Goal: Task Accomplishment & Management: Complete application form

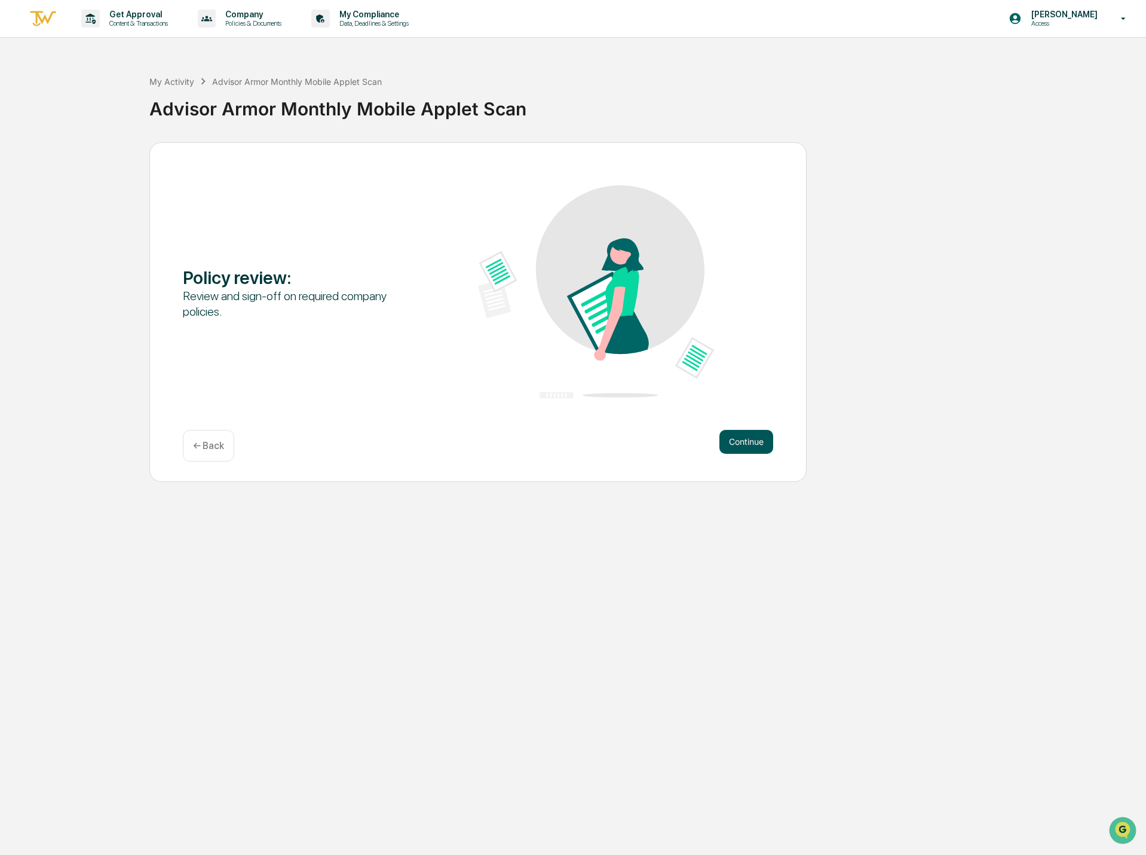
click at [752, 440] on button "Continue" at bounding box center [746, 442] width 54 height 24
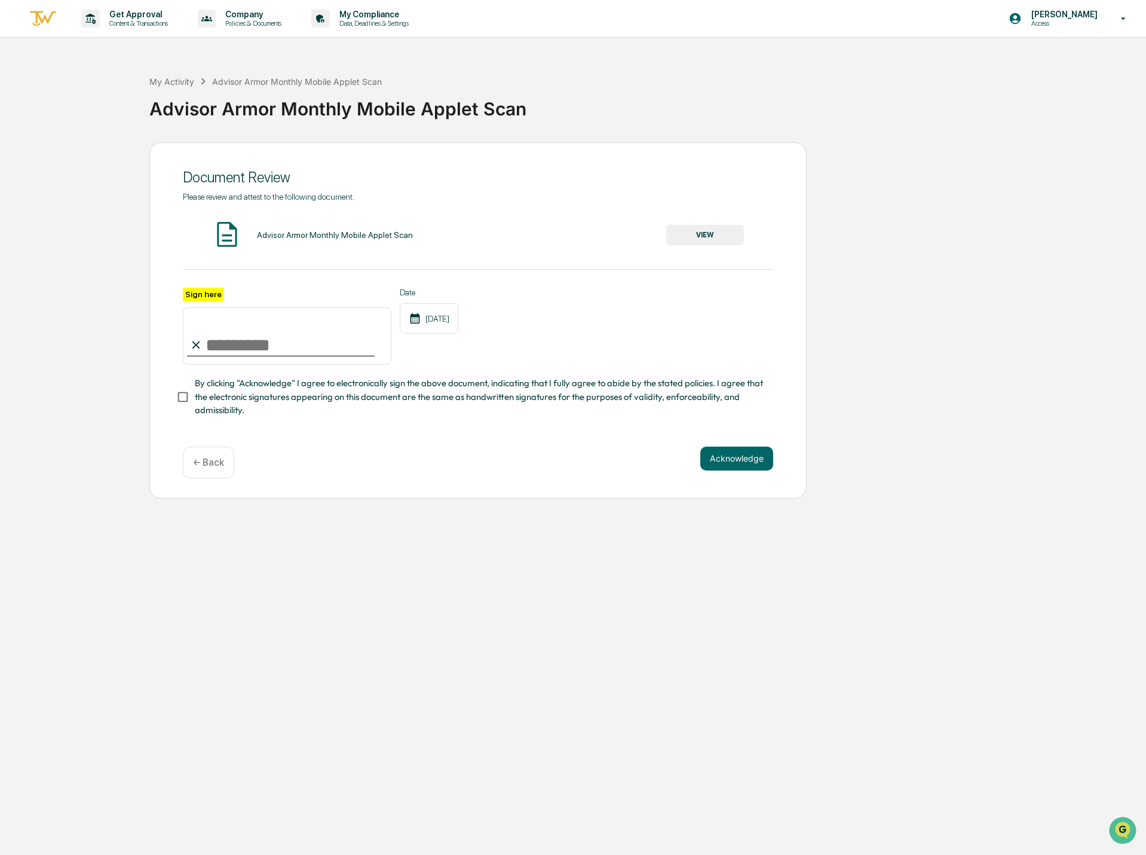
click at [287, 342] on input "Sign here" at bounding box center [287, 335] width 209 height 57
type input "**********"
click at [673, 228] on button "VIEW" at bounding box center [705, 235] width 78 height 20
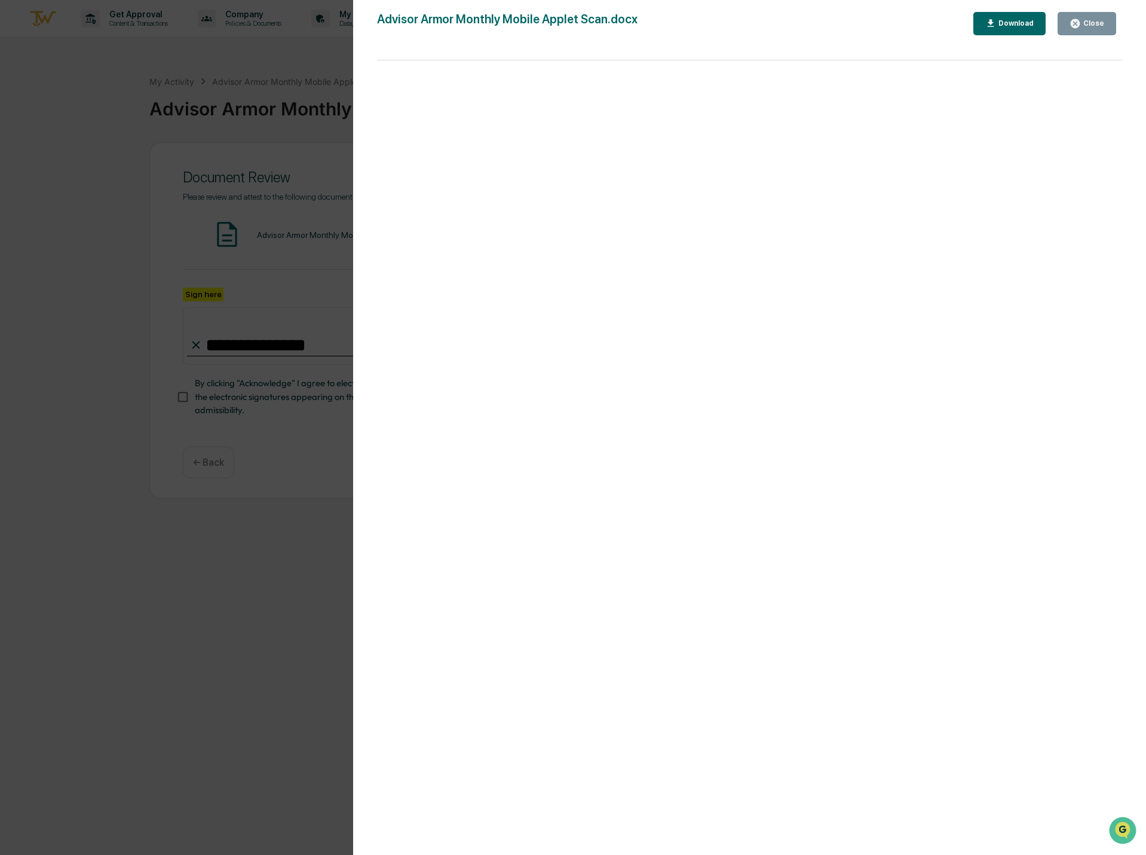
click at [1074, 16] on button "Close" at bounding box center [1087, 23] width 59 height 23
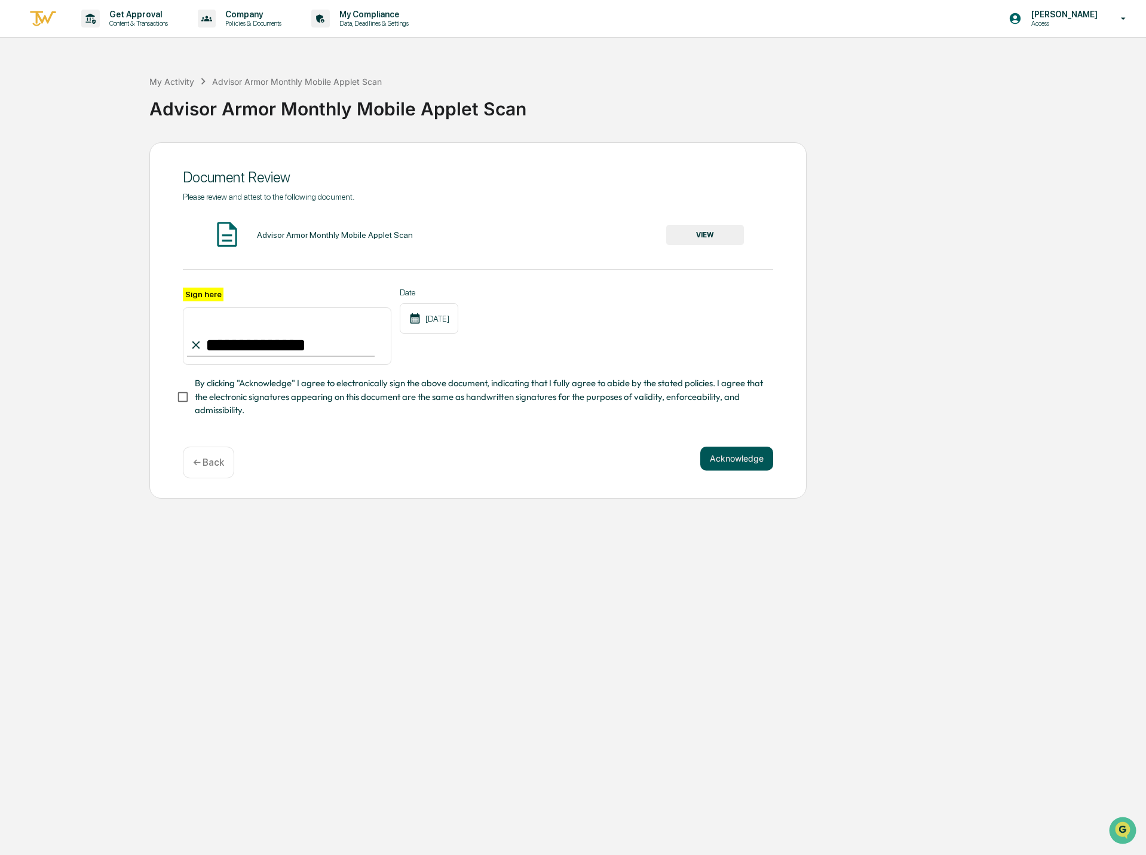
click at [732, 461] on button "Acknowledge" at bounding box center [736, 458] width 73 height 24
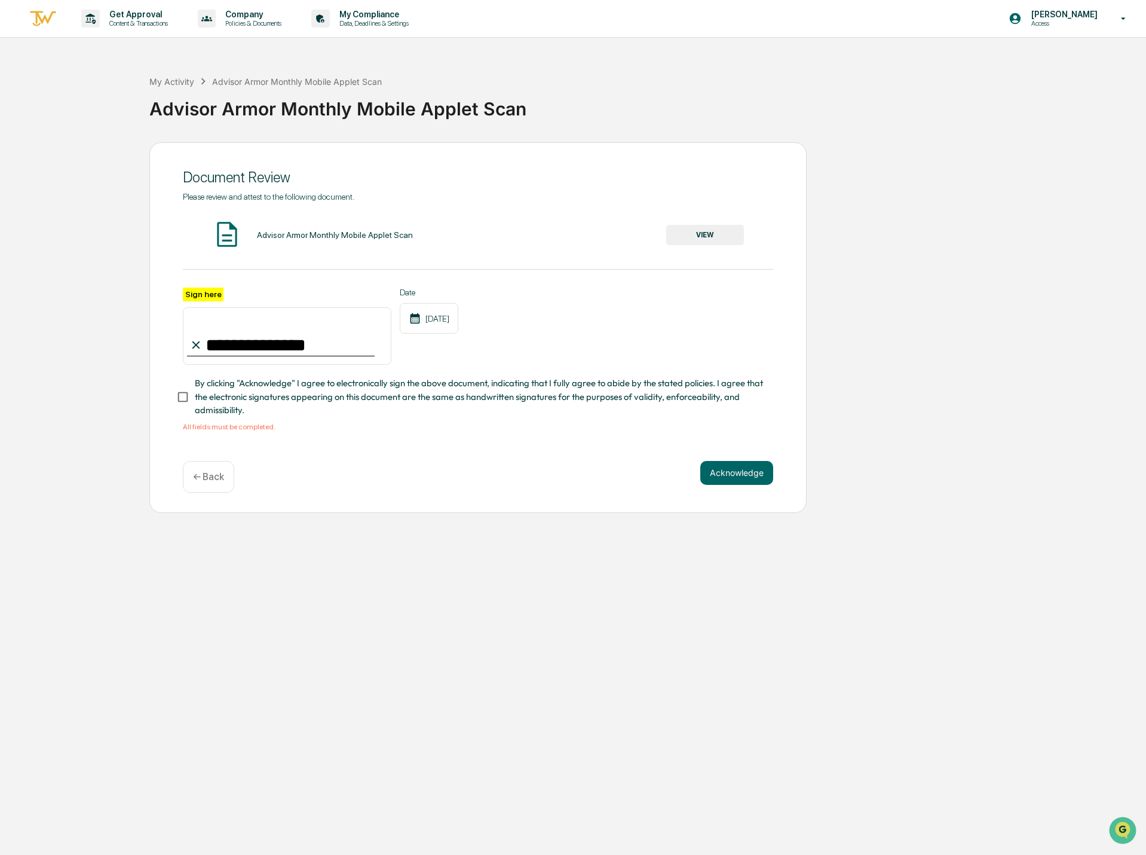
click at [235, 397] on span "By clicking "Acknowledge" I agree to electronically sign the above document, in…" at bounding box center [479, 396] width 569 height 40
click at [714, 479] on button "Acknowledge" at bounding box center [736, 473] width 73 height 24
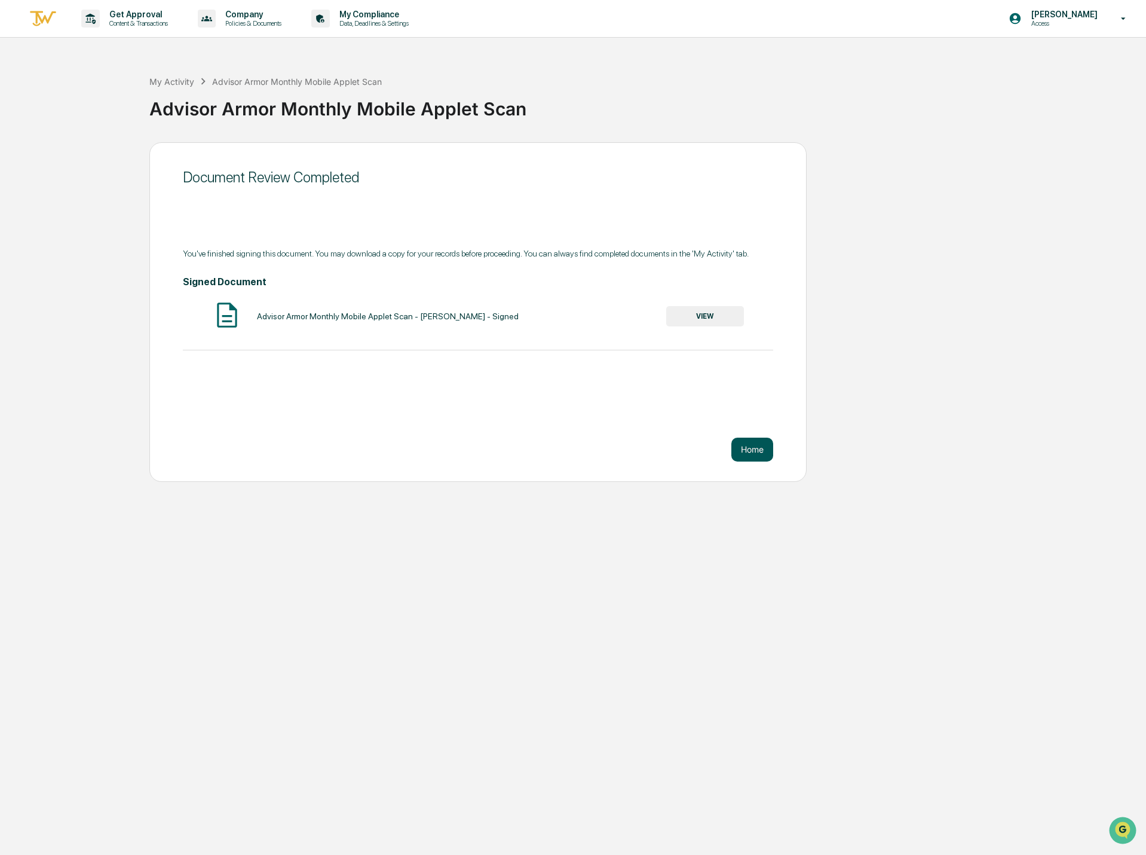
click at [740, 437] on button "Home" at bounding box center [752, 449] width 42 height 24
